Goal: Transaction & Acquisition: Subscribe to service/newsletter

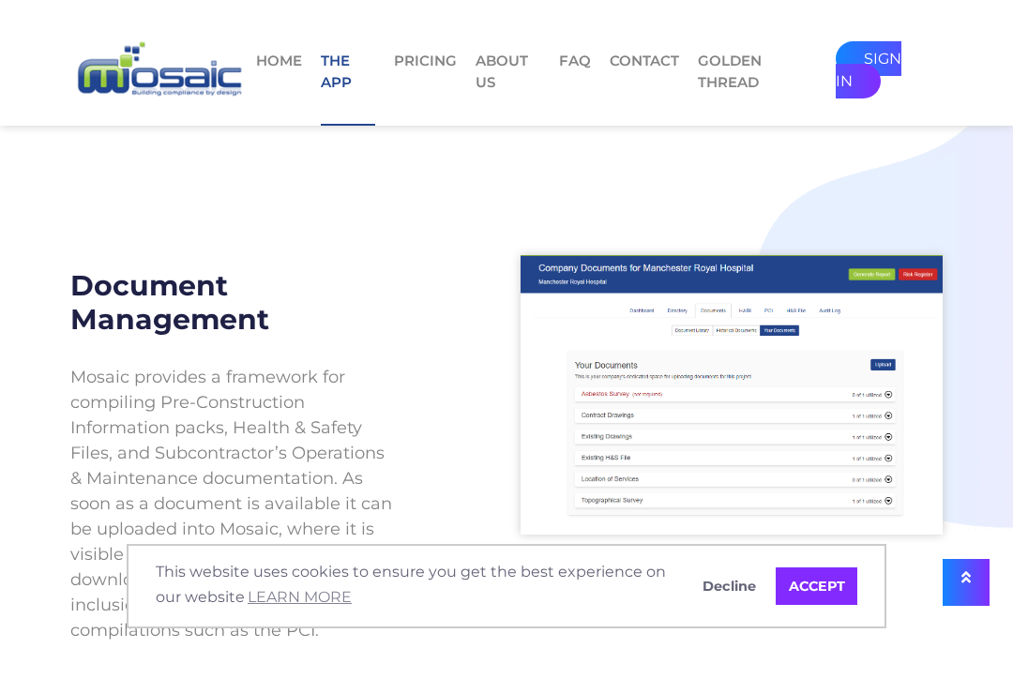
scroll to position [1304, 0]
click at [420, 56] on link "Pricing" at bounding box center [425, 77] width 63 height 53
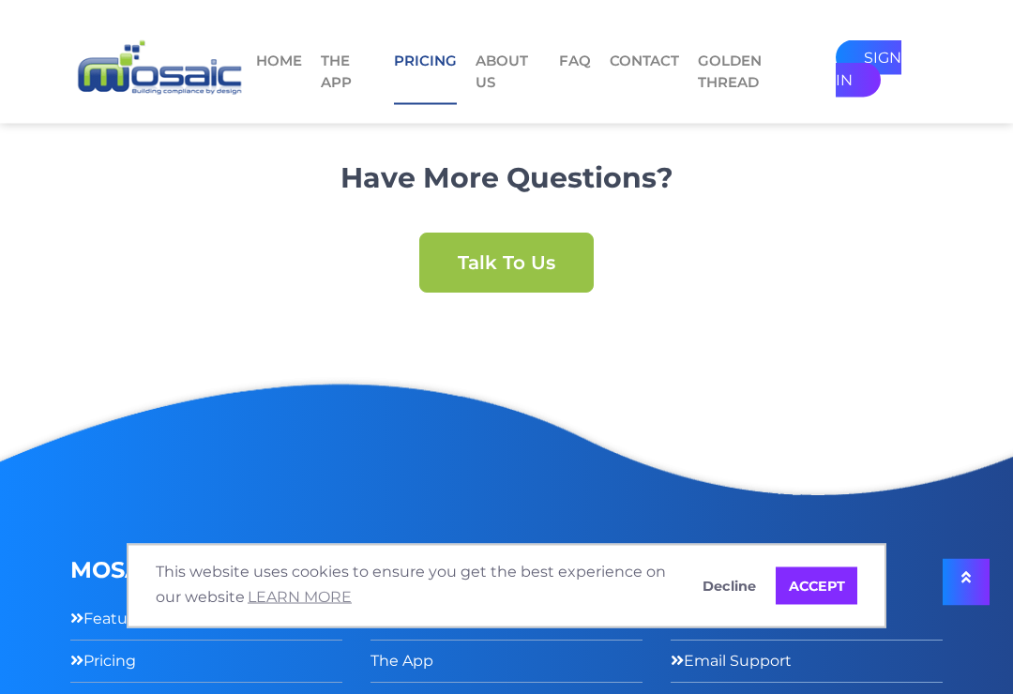
scroll to position [2124, 0]
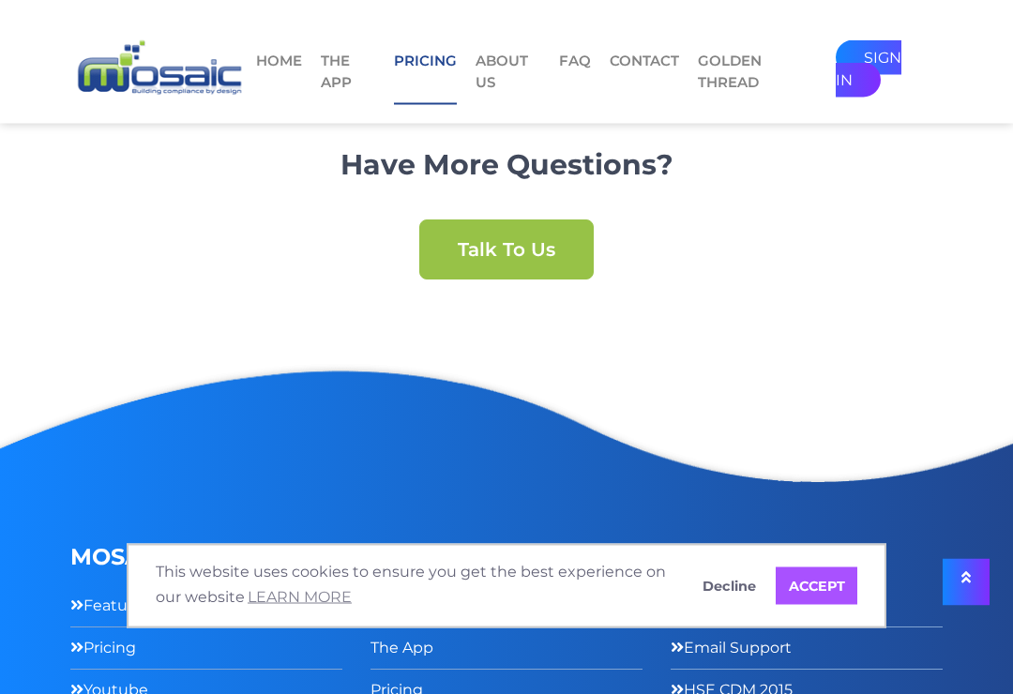
click at [834, 605] on link "ACCEPT" at bounding box center [817, 587] width 82 height 38
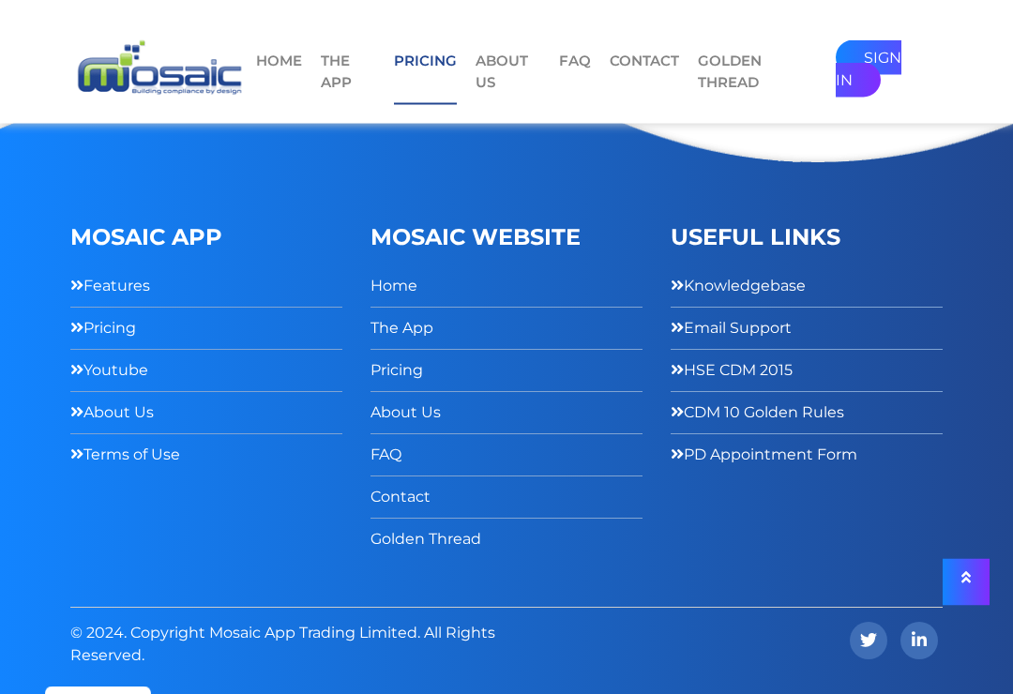
scroll to position [2446, 0]
click at [98, 341] on link "Pricing" at bounding box center [103, 326] width 66 height 27
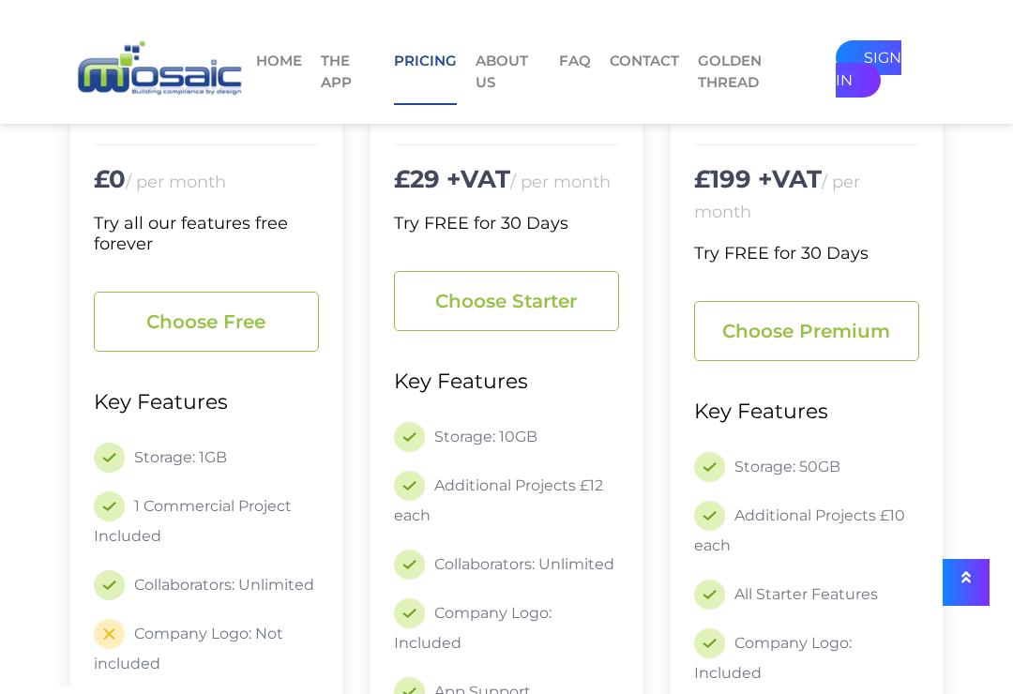
scroll to position [430, 0]
click at [536, 305] on link "Choose starter" at bounding box center [506, 302] width 225 height 60
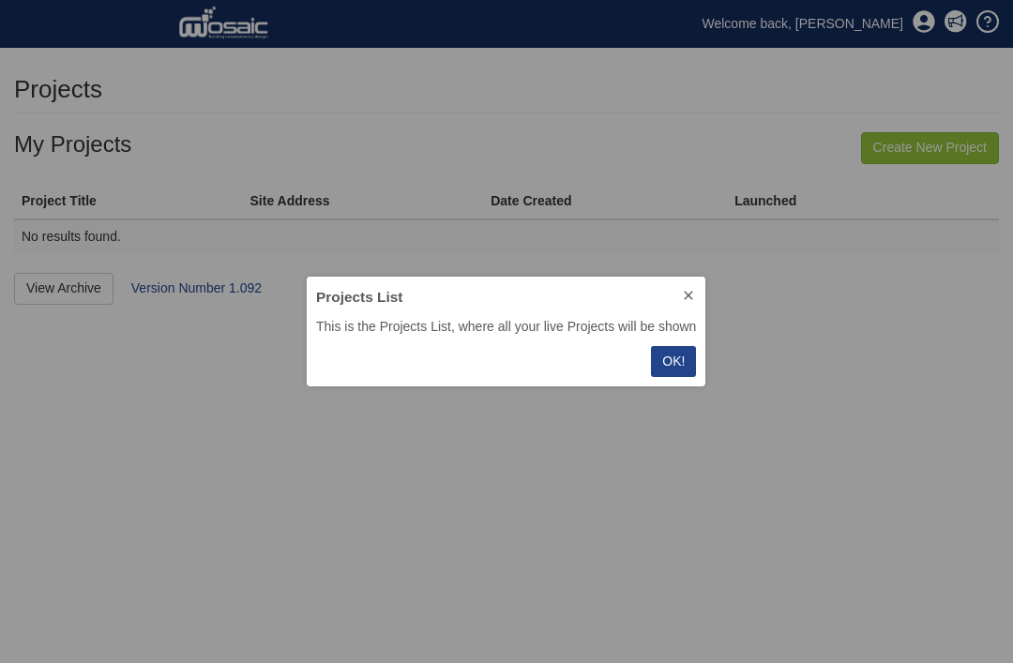
scroll to position [110, 400]
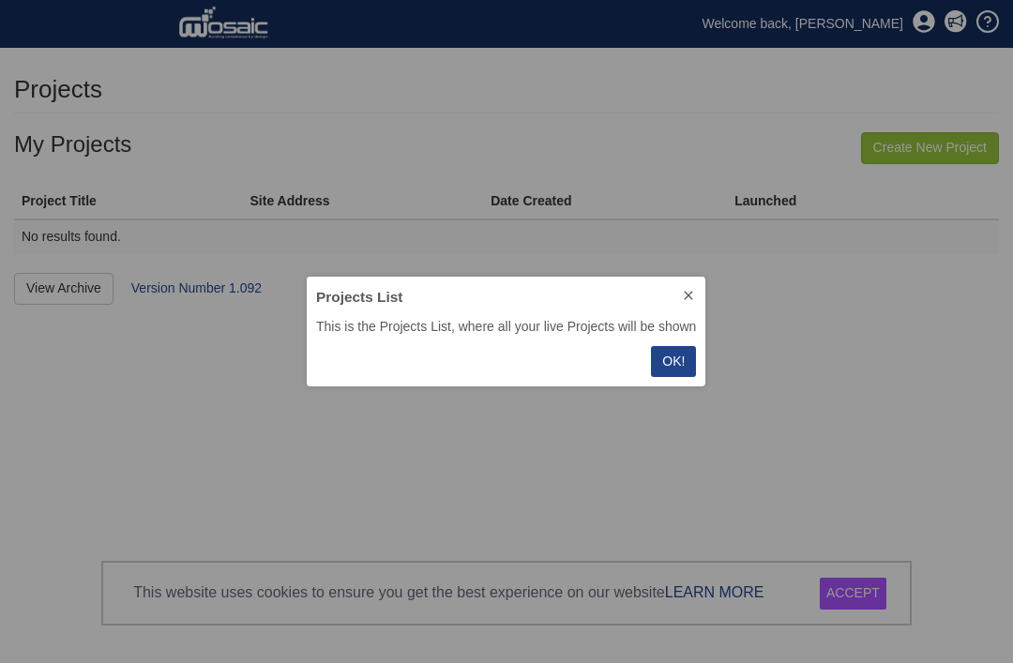
click at [677, 366] on p "OK!" at bounding box center [673, 362] width 23 height 20
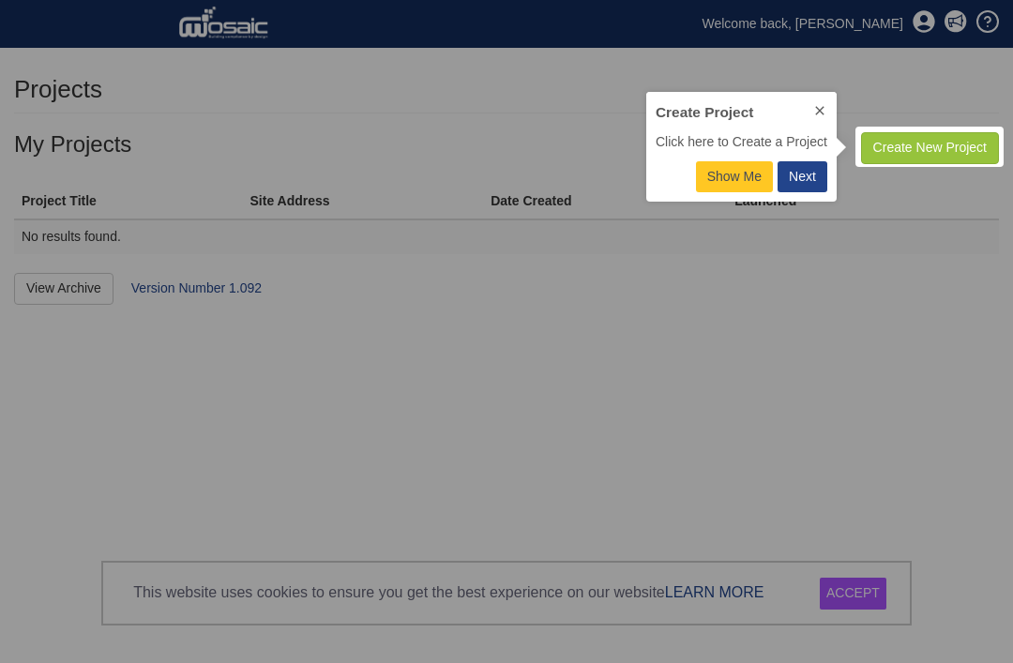
scroll to position [110, 190]
click at [956, 145] on div at bounding box center [929, 146] width 139 height 31
click at [812, 179] on div "Next" at bounding box center [802, 177] width 27 height 20
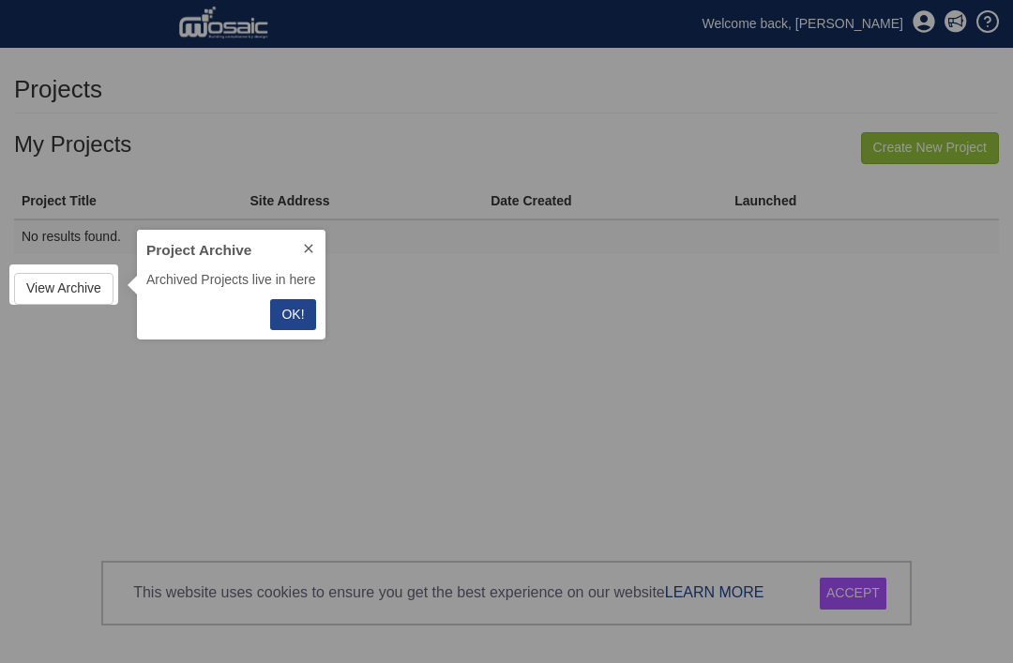
scroll to position [110, 188]
click at [304, 319] on p "OK!" at bounding box center [293, 315] width 23 height 20
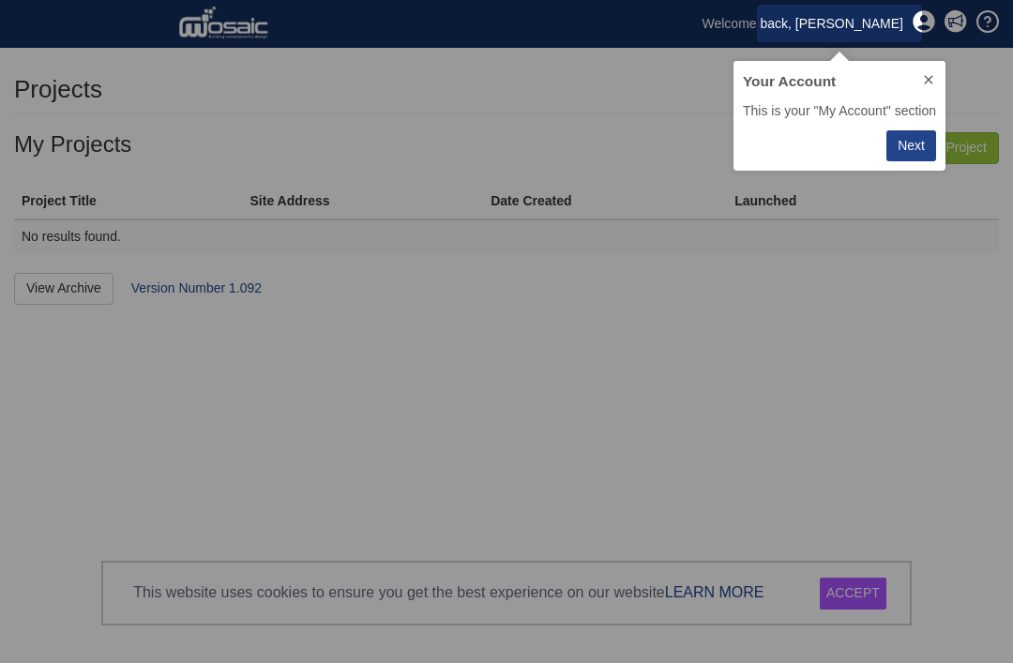
scroll to position [110, 213]
click at [926, 145] on button "Next" at bounding box center [912, 145] width 50 height 31
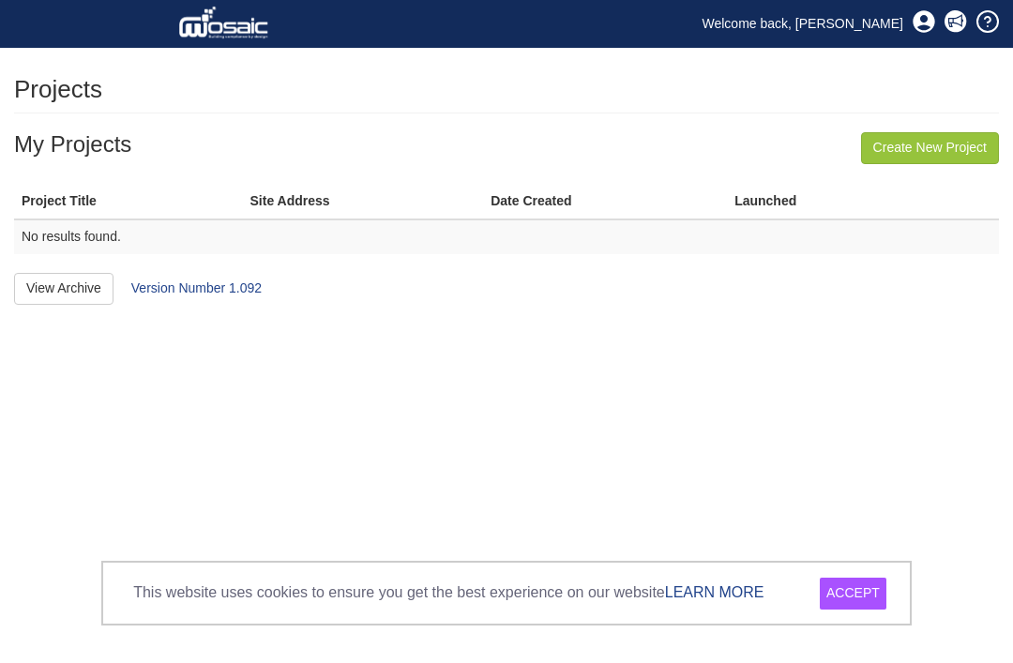
click at [952, 149] on link "Create New Project" at bounding box center [930, 148] width 138 height 32
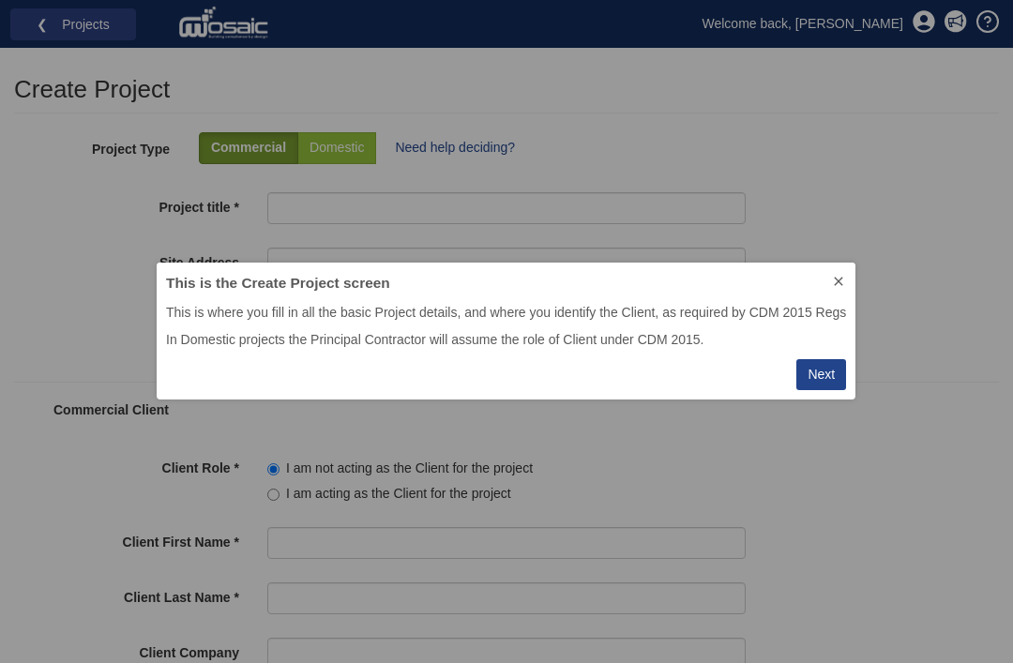
scroll to position [137, 700]
click at [823, 388] on button "Next" at bounding box center [822, 374] width 50 height 31
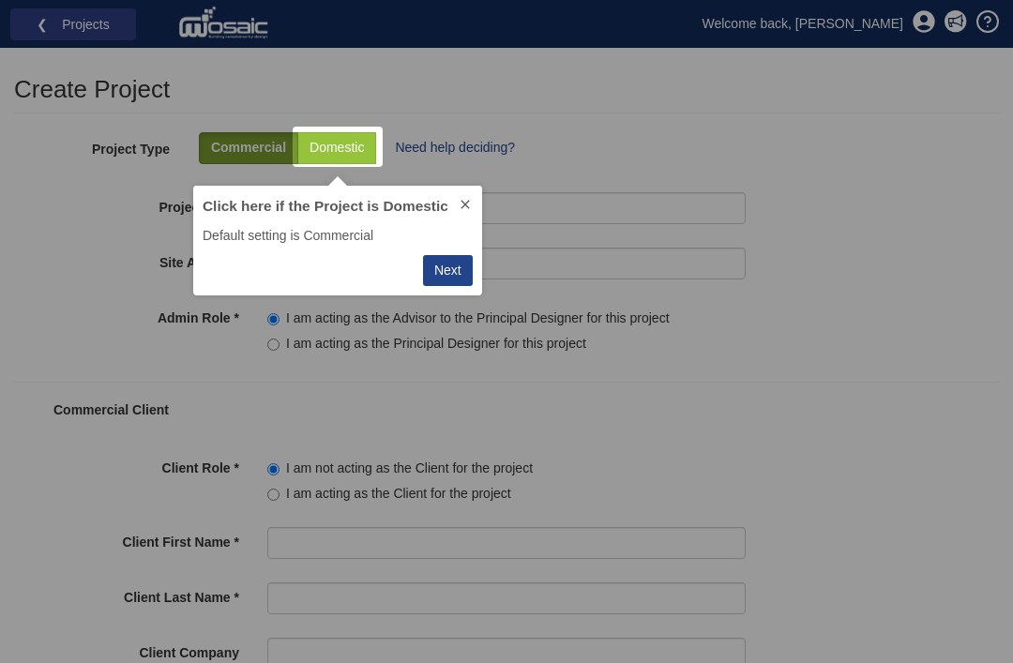
scroll to position [110, 289]
click at [252, 151] on p "Commercial" at bounding box center [248, 148] width 75 height 19
click at [469, 205] on icon at bounding box center [465, 204] width 15 height 15
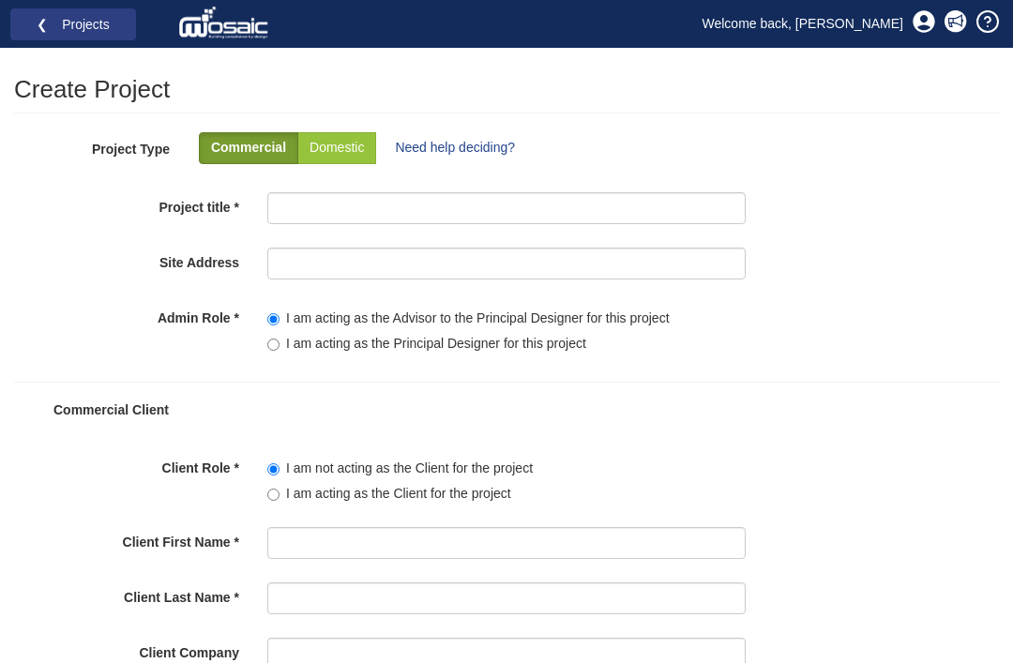
click at [248, 150] on p "Commercial" at bounding box center [248, 148] width 75 height 19
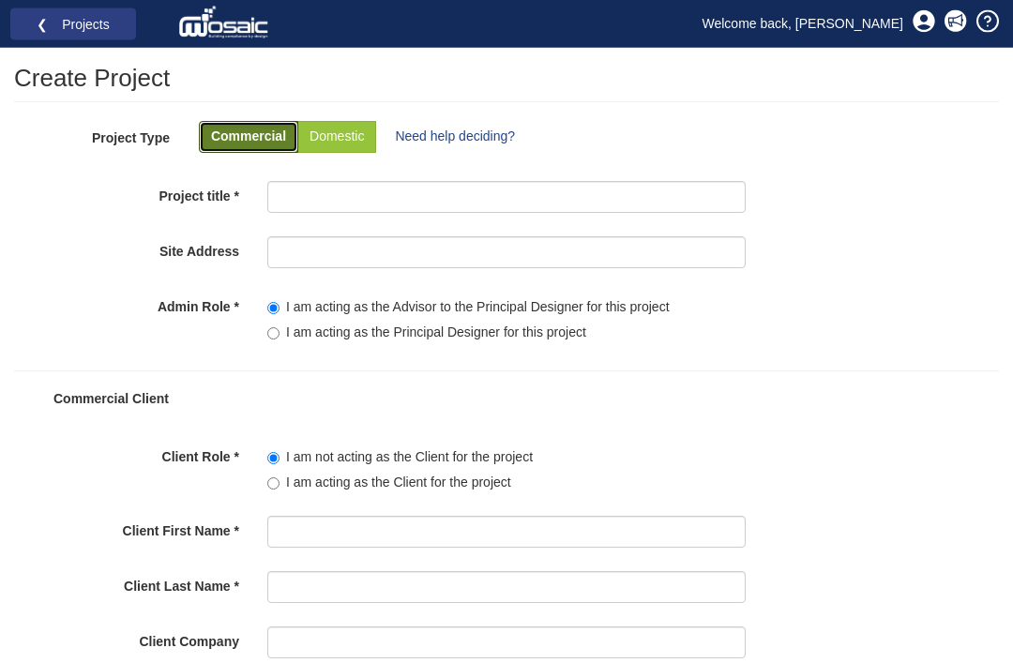
scroll to position [14, 0]
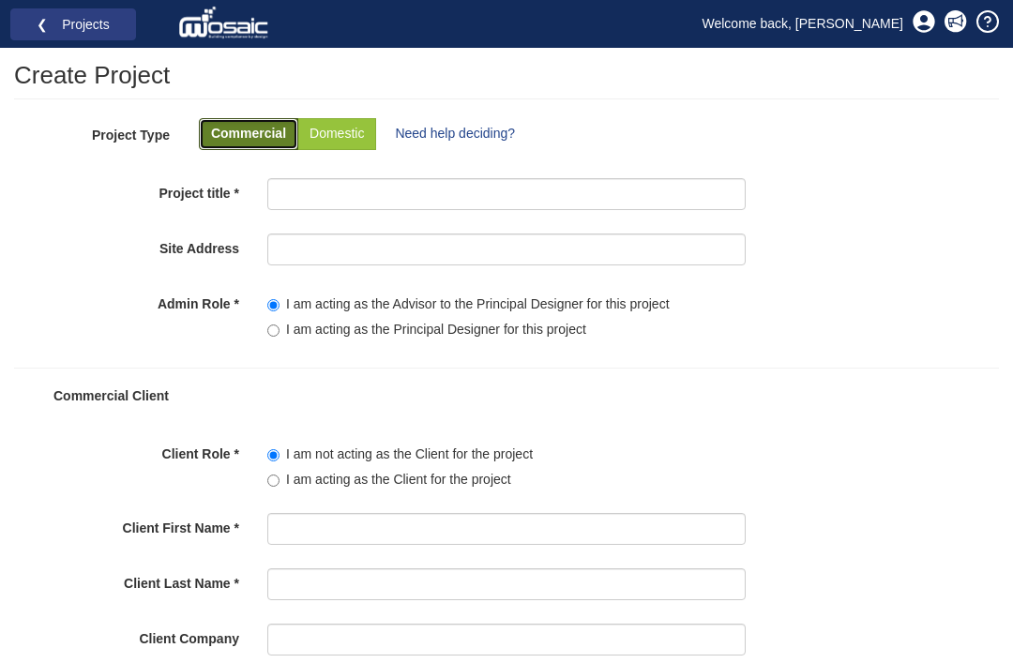
click at [347, 122] on label "Domestic" at bounding box center [336, 134] width 79 height 32
radio input "true"
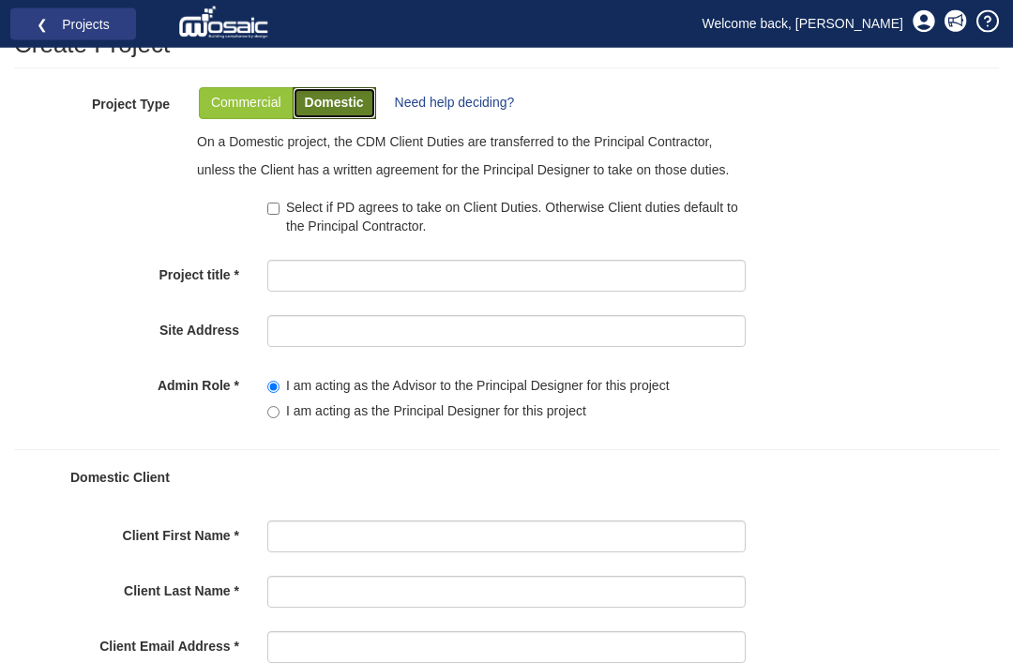
scroll to position [0, 0]
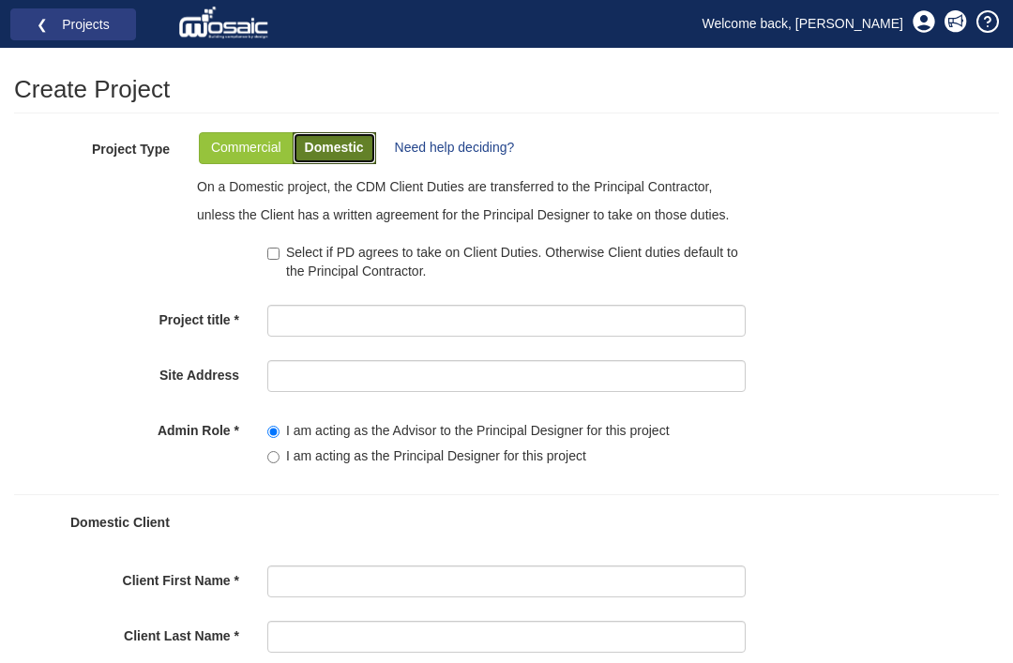
click at [257, 149] on p "Commercial" at bounding box center [246, 148] width 70 height 19
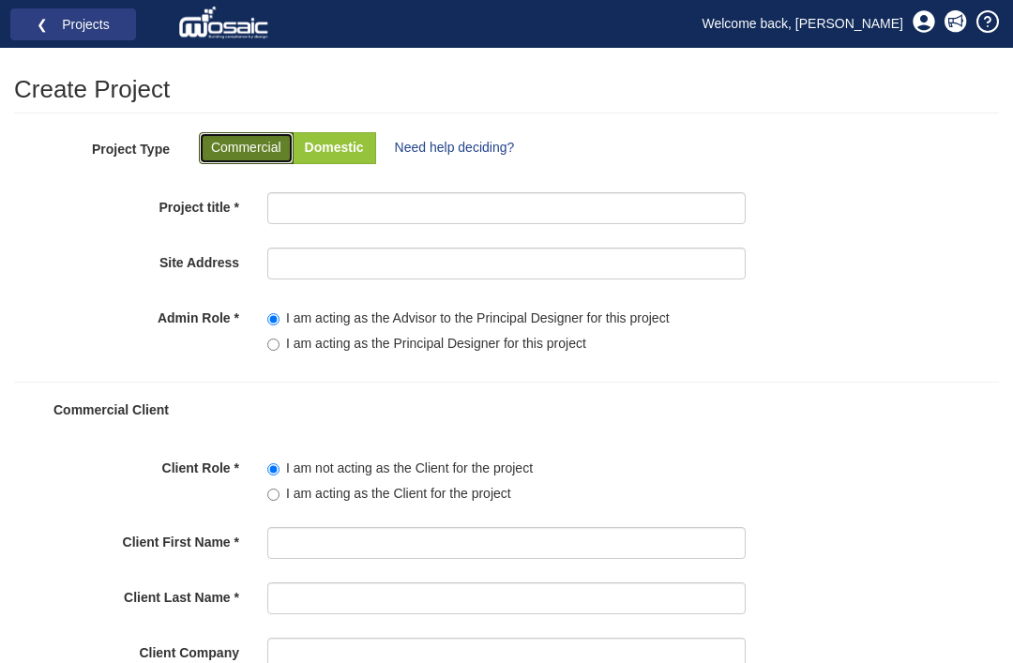
radio input "true"
radio input"] "true"
click at [997, 17] on icon at bounding box center [988, 21] width 21 height 21
